Goal: Task Accomplishment & Management: Manage account settings

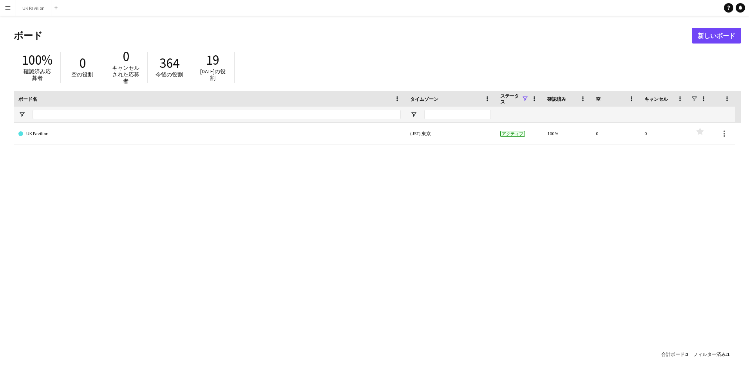
click at [12, 9] on button "メニュー" at bounding box center [8, 8] width 16 height 16
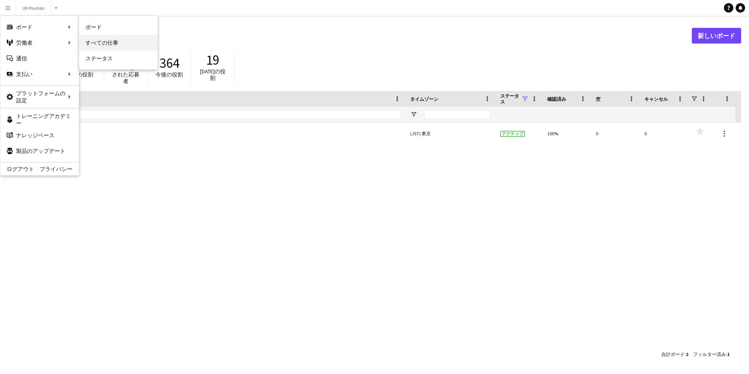
click at [114, 40] on link "すべての仕事" at bounding box center [118, 43] width 78 height 16
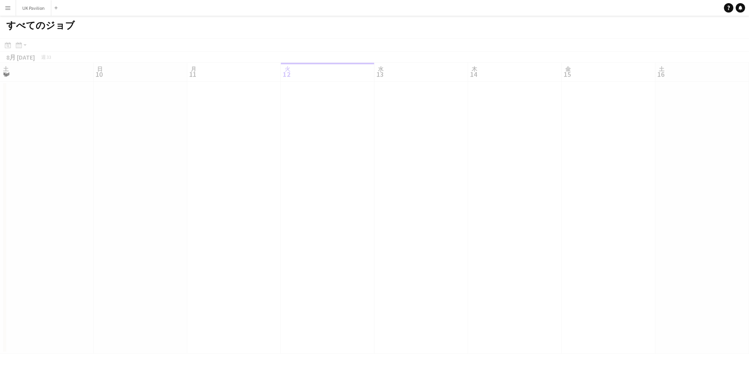
scroll to position [0, 187]
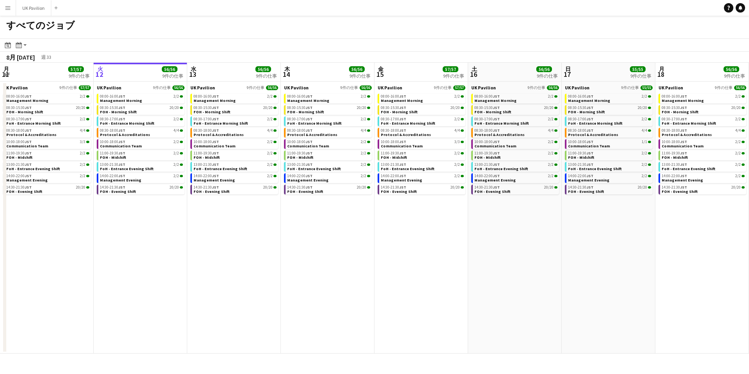
click at [136, 93] on app-calendar-brief-board "UK Pavilion 9件の仕事 56/56 08:00-16:00 JST 2/2 Management Morning 08:30-15:30 JST …" at bounding box center [141, 140] width 88 height 110
click at [135, 98] on span "Management Morning" at bounding box center [121, 100] width 42 height 5
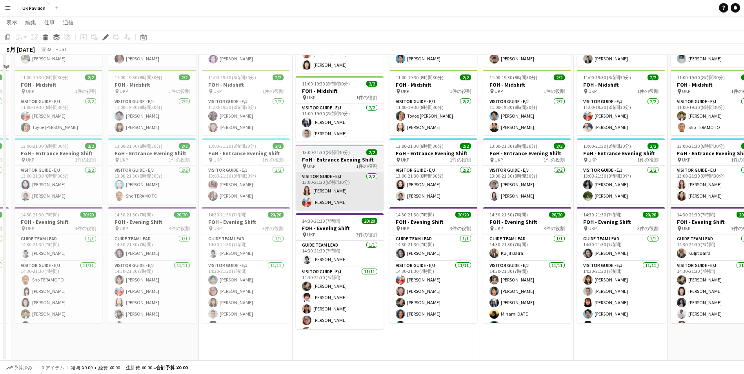
scroll to position [615, 0]
